Goal: Register for event/course

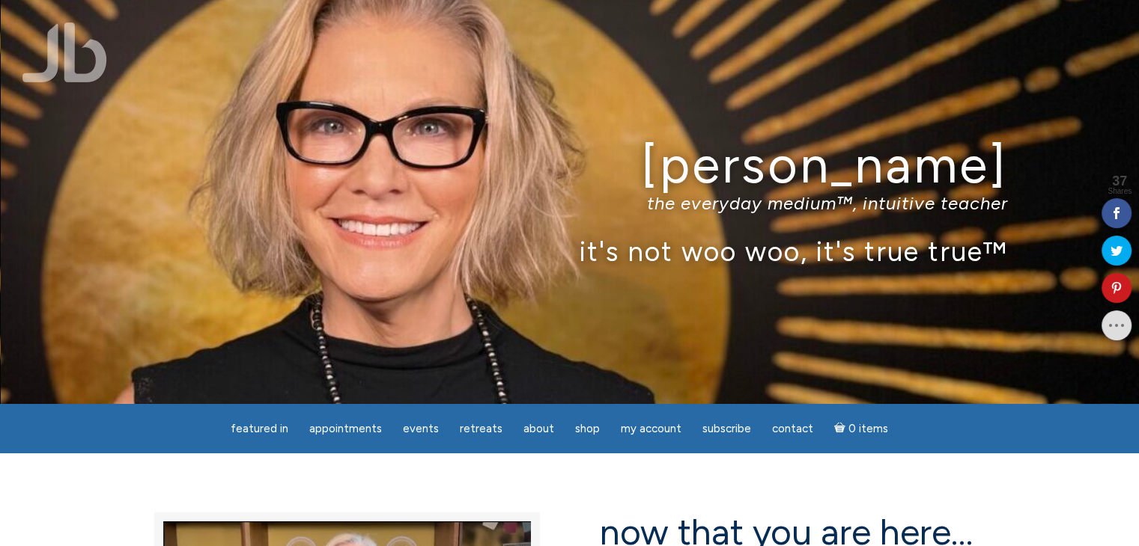
click at [243, 201] on p "the everyday medium™, intuitive teacher" at bounding box center [570, 203] width 876 height 22
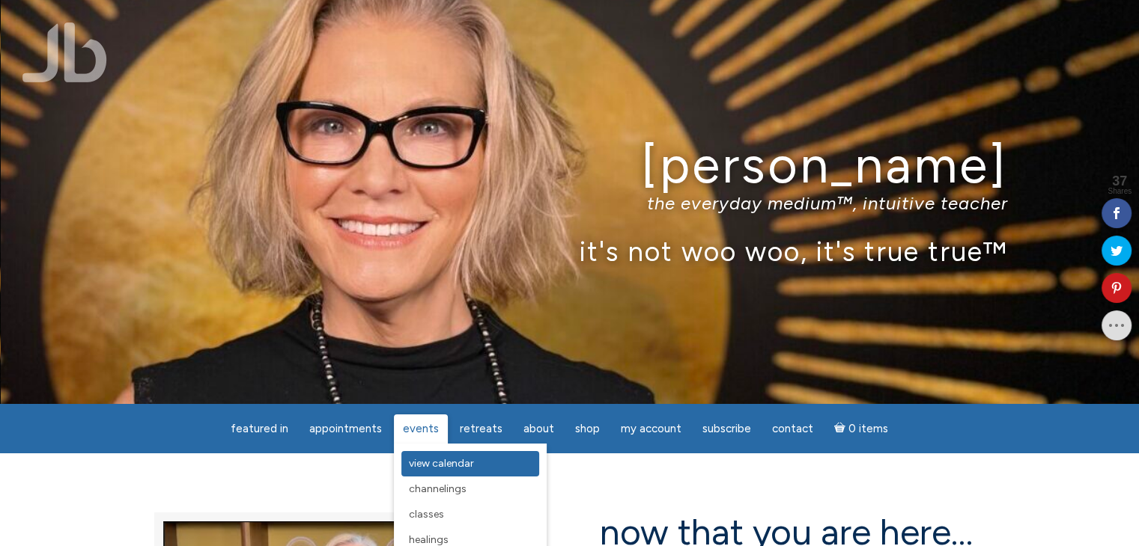
click at [429, 471] on link "View Calendar" at bounding box center [470, 463] width 138 height 25
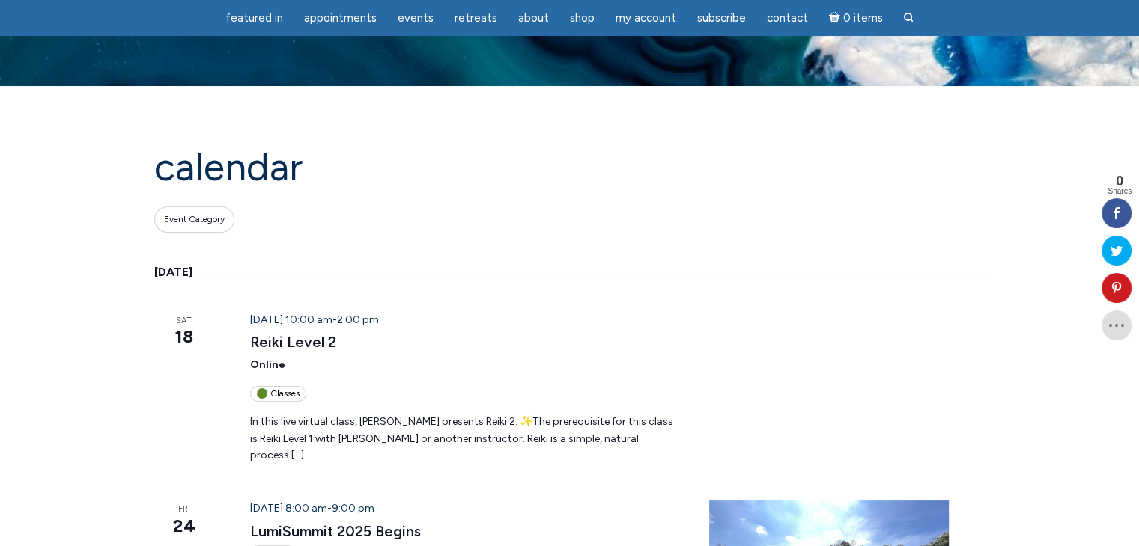
scroll to position [45, 0]
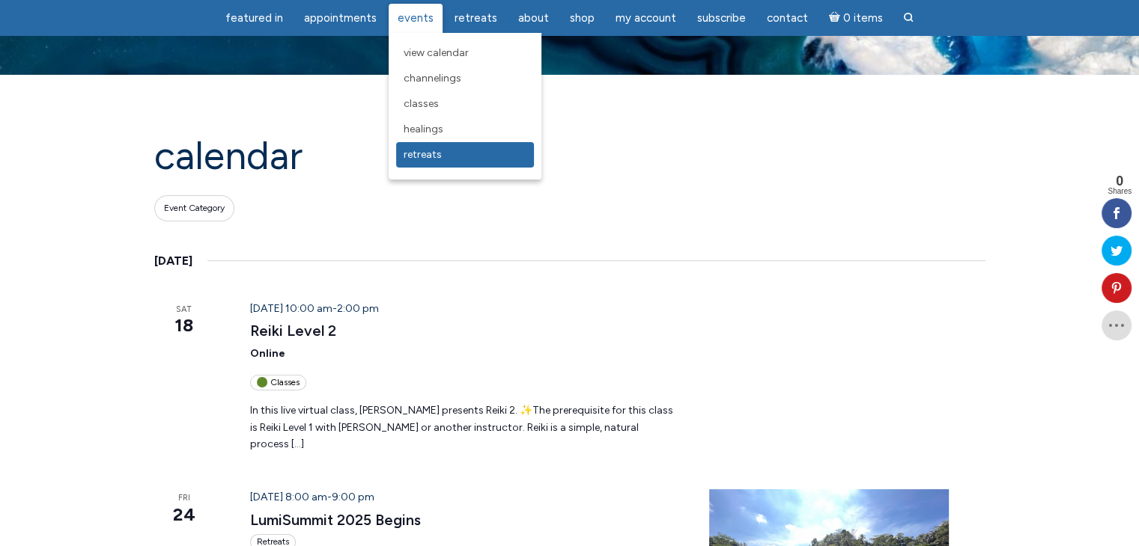
click at [409, 156] on span "Retreats" at bounding box center [422, 154] width 38 height 13
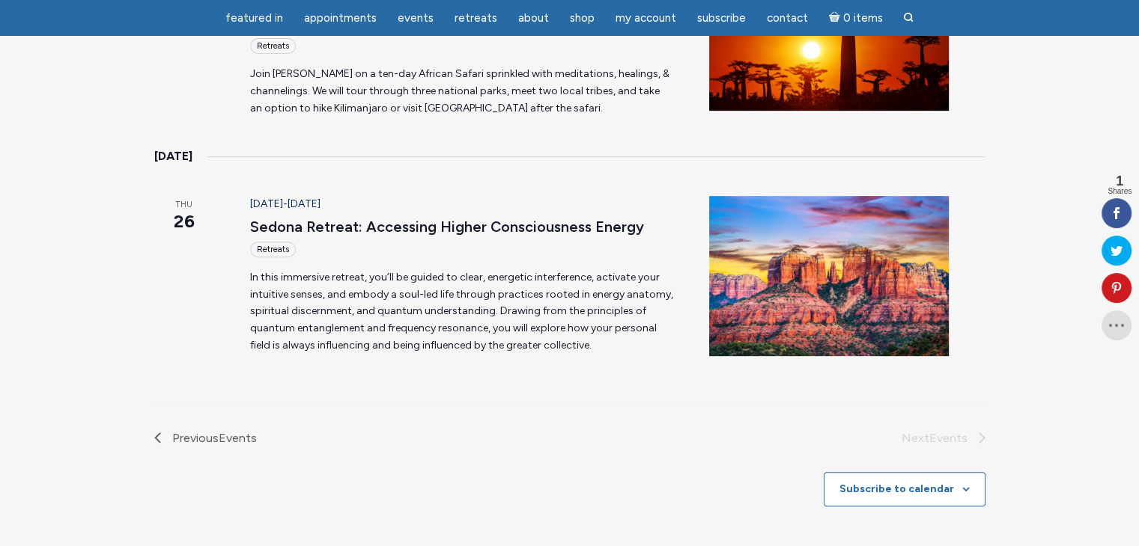
scroll to position [577, 0]
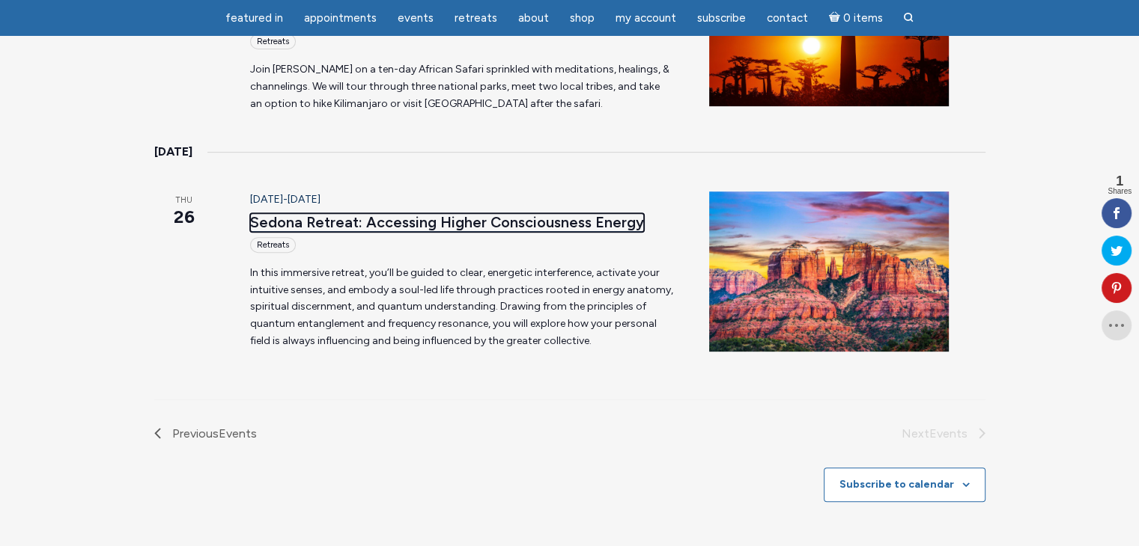
click at [506, 222] on link "Sedona Retreat: Accessing Higher Consciousness Energy" at bounding box center [447, 222] width 394 height 19
